Goal: Information Seeking & Learning: Learn about a topic

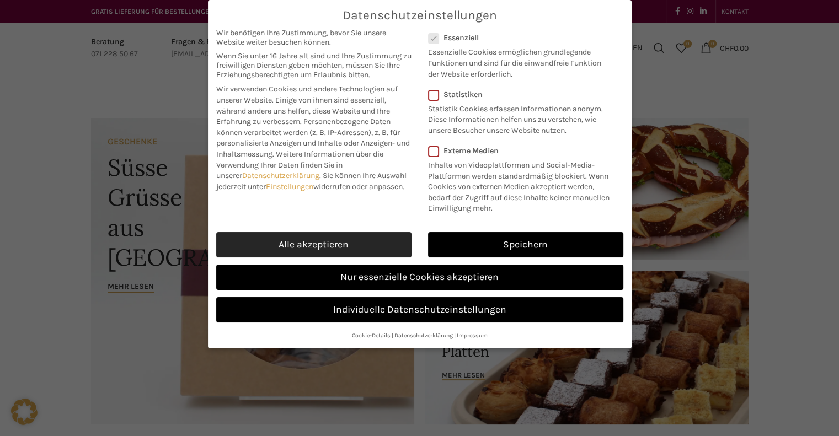
click at [347, 244] on link "Alle akzeptieren" at bounding box center [313, 244] width 195 height 25
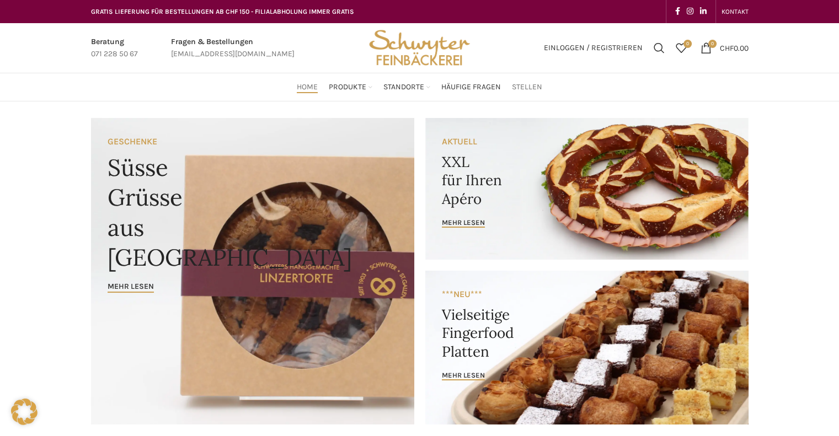
click at [528, 94] on link "Stellen" at bounding box center [527, 87] width 30 height 22
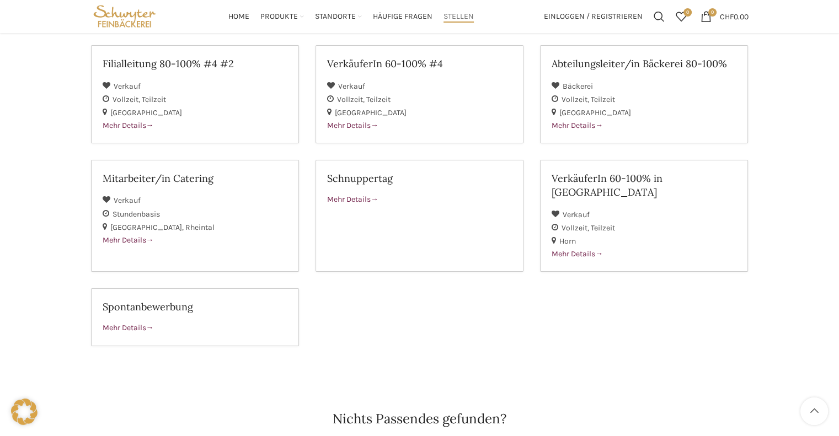
scroll to position [110, 0]
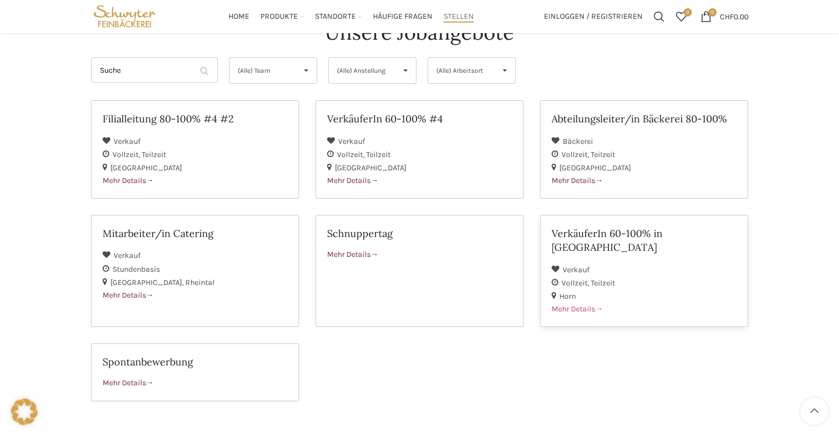
click at [569, 304] on span "Mehr Details" at bounding box center [576, 308] width 51 height 9
